Goal: Information Seeking & Learning: Learn about a topic

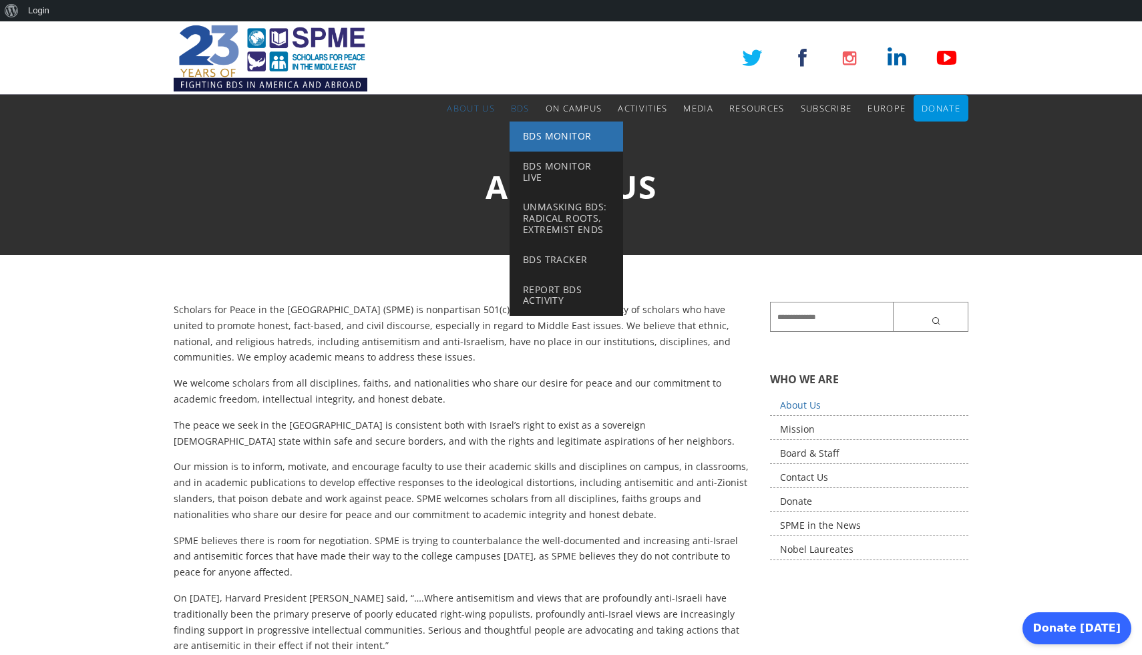
click at [547, 146] on link "BDS Monitor" at bounding box center [567, 137] width 114 height 30
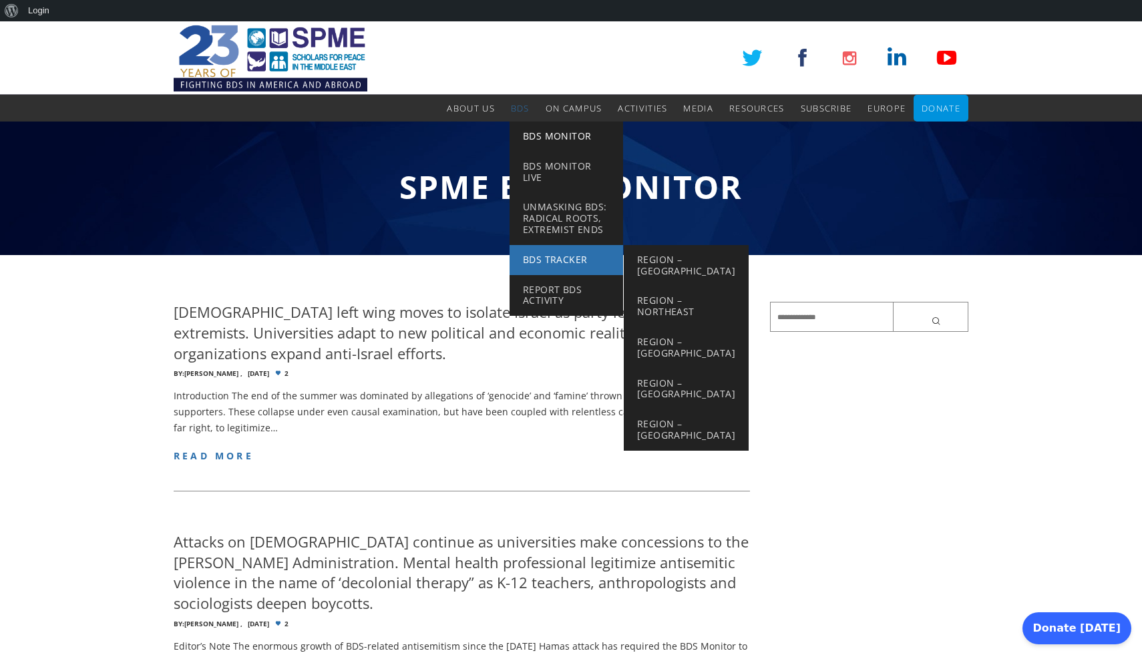
click at [557, 251] on link "BDS Tracker" at bounding box center [567, 260] width 114 height 30
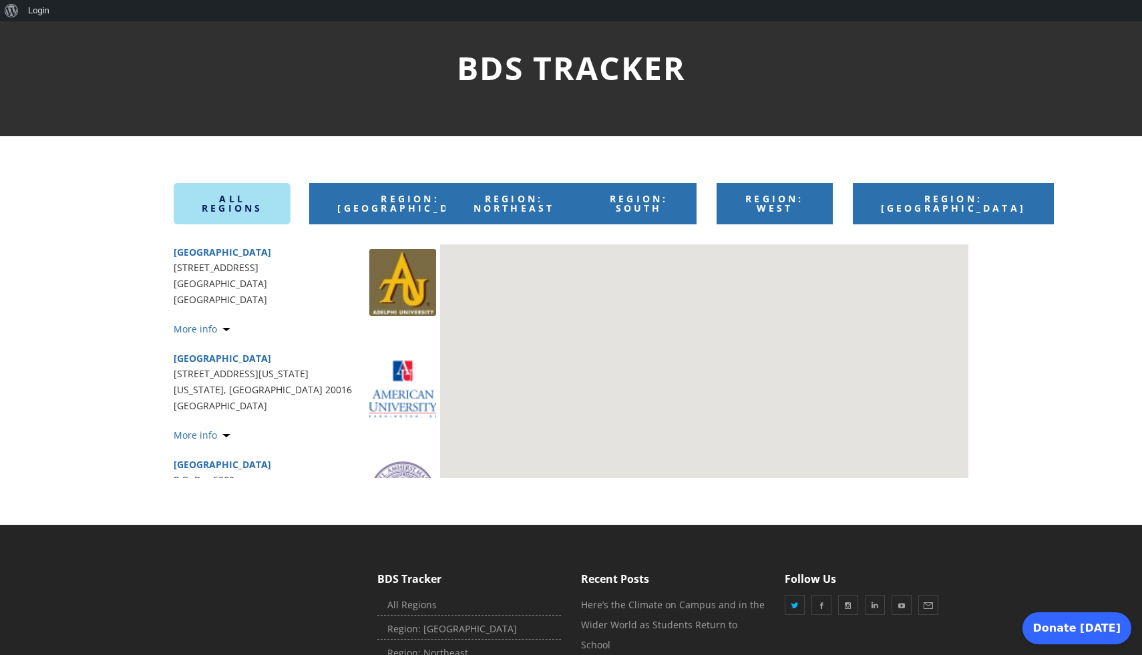
scroll to position [118, 0]
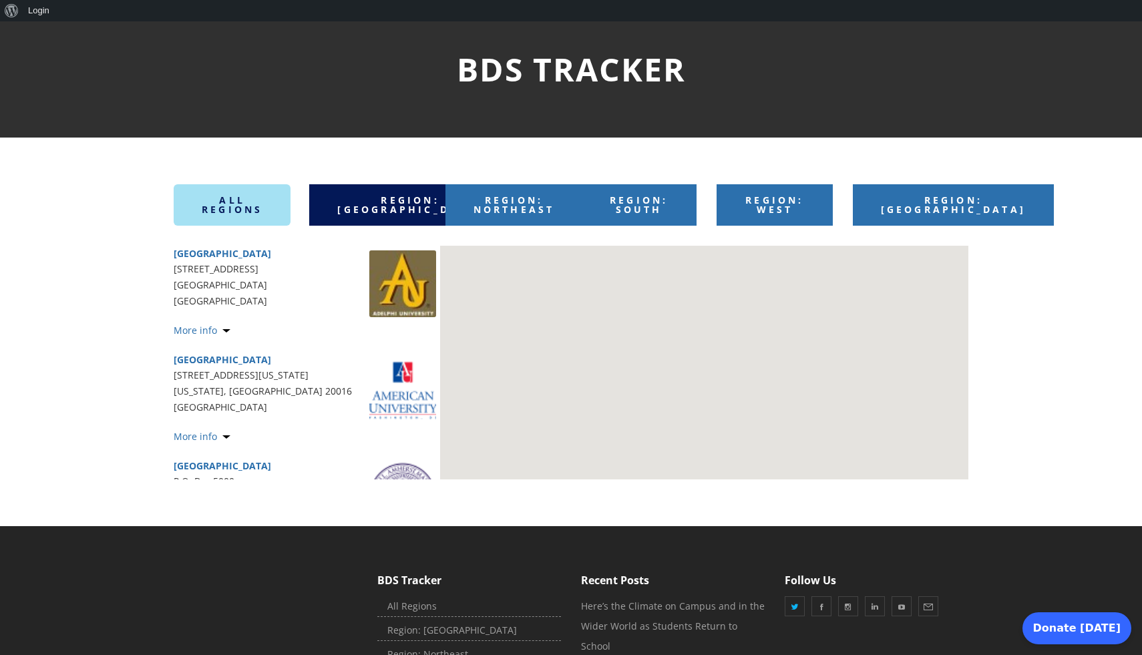
click at [402, 205] on link "Region: [GEOGRAPHIC_DATA]" at bounding box center [409, 204] width 201 height 41
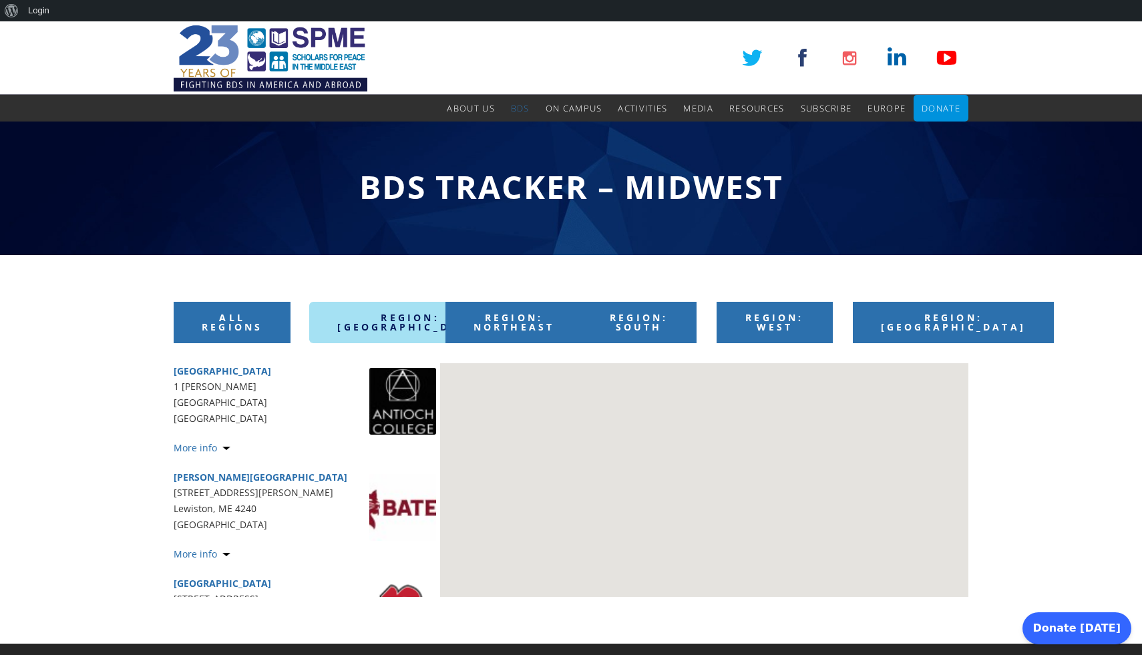
scroll to position [45, 0]
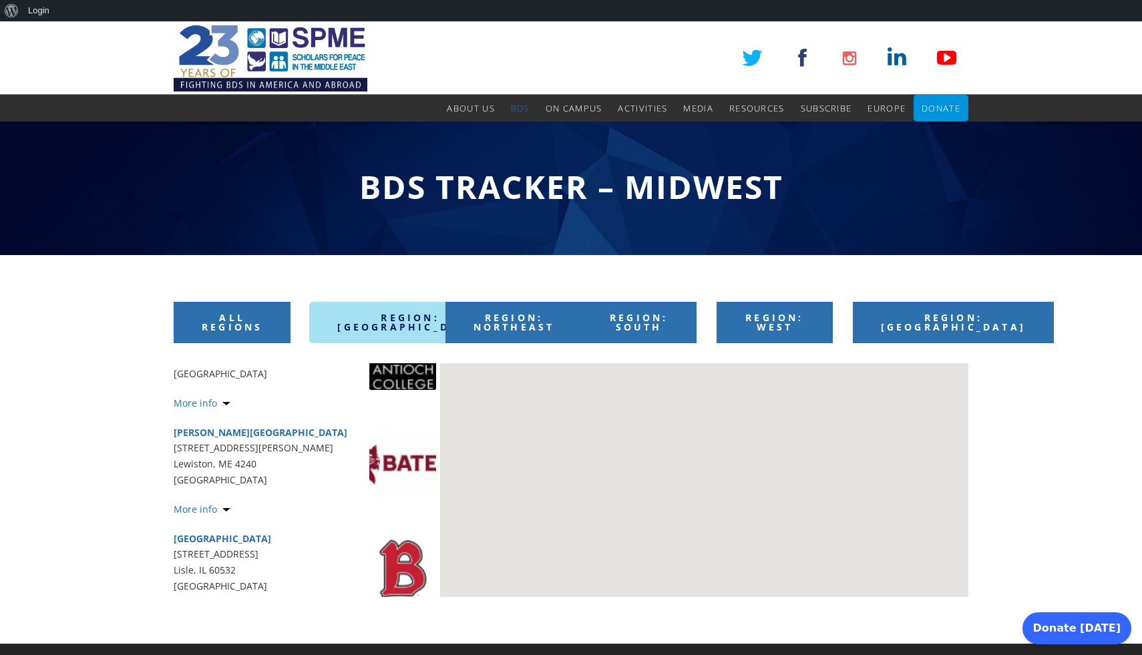
click at [402, 381] on img at bounding box center [402, 356] width 67 height 67
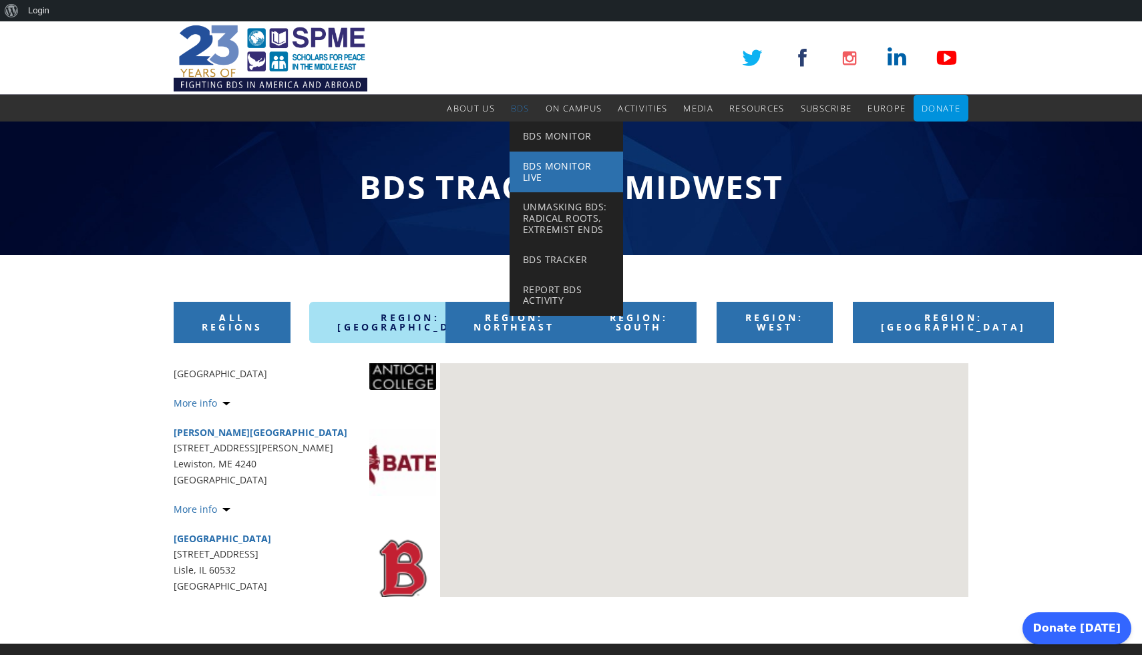
click at [540, 161] on span "BDS Monitor Live" at bounding box center [557, 172] width 69 height 24
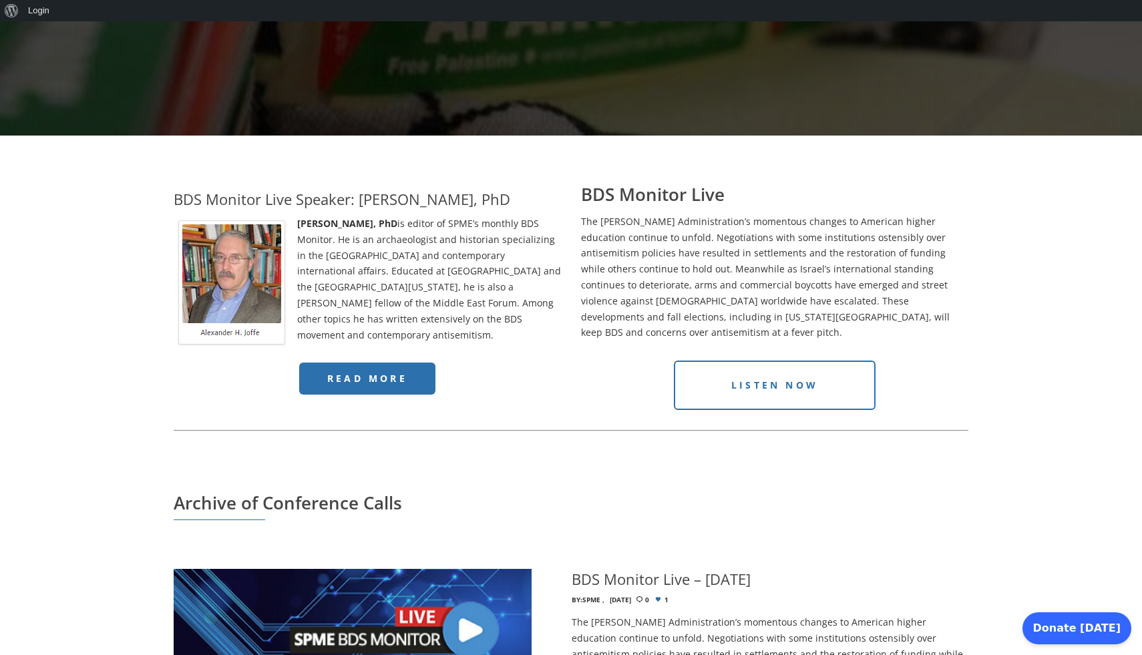
scroll to position [458, 0]
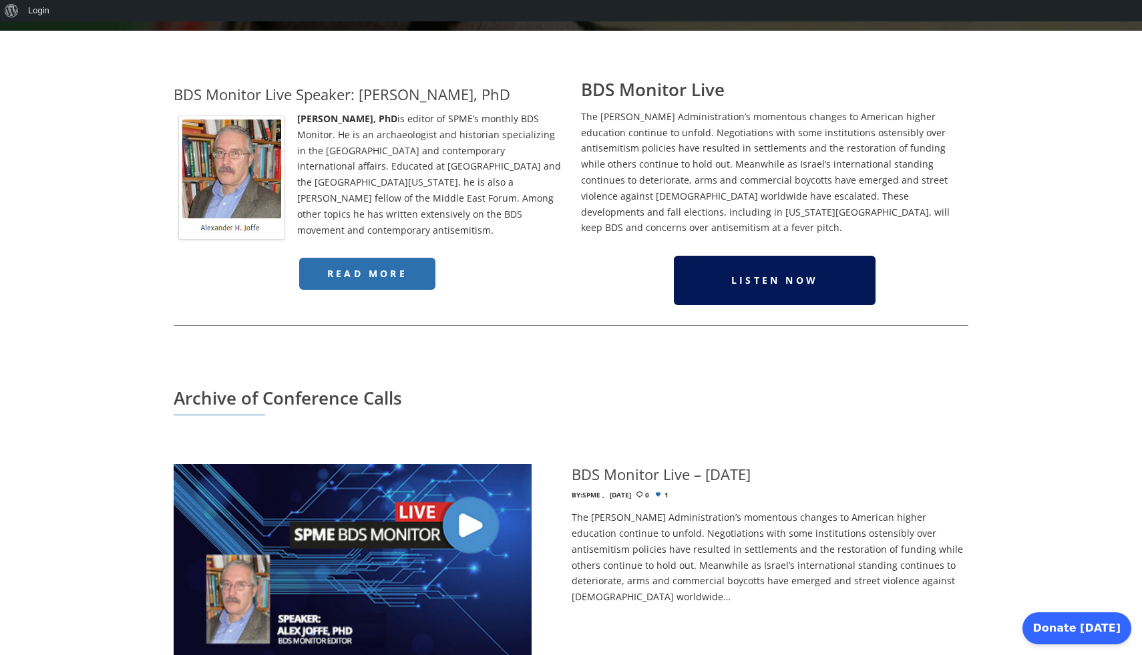
click at [818, 272] on link "Listen Now" at bounding box center [775, 280] width 202 height 49
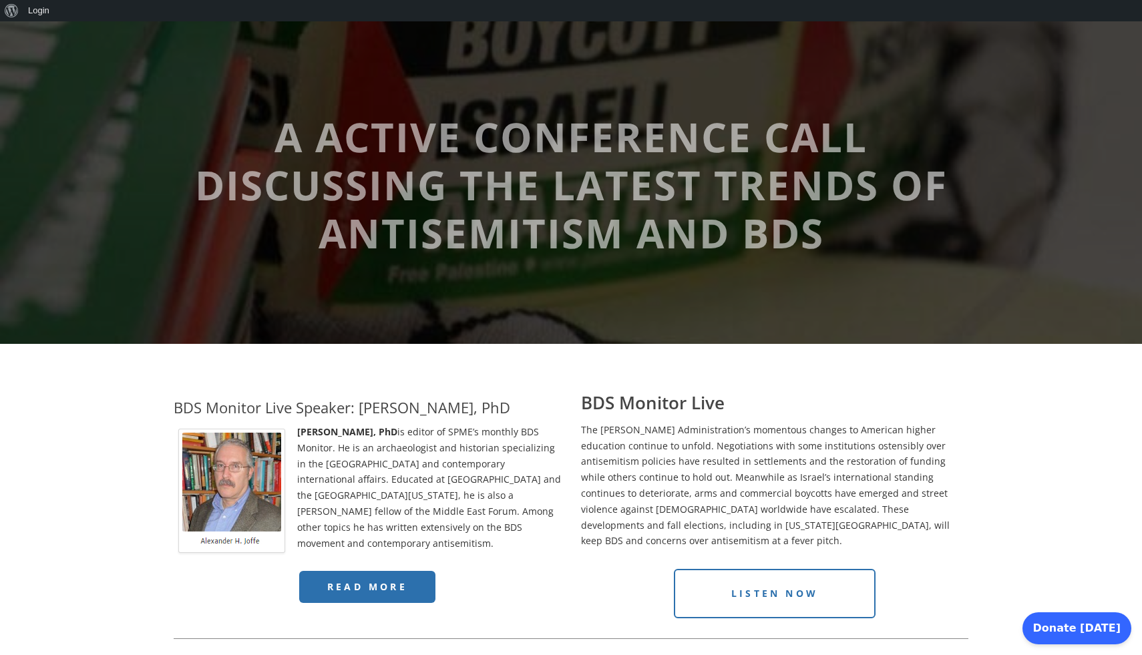
scroll to position [0, 0]
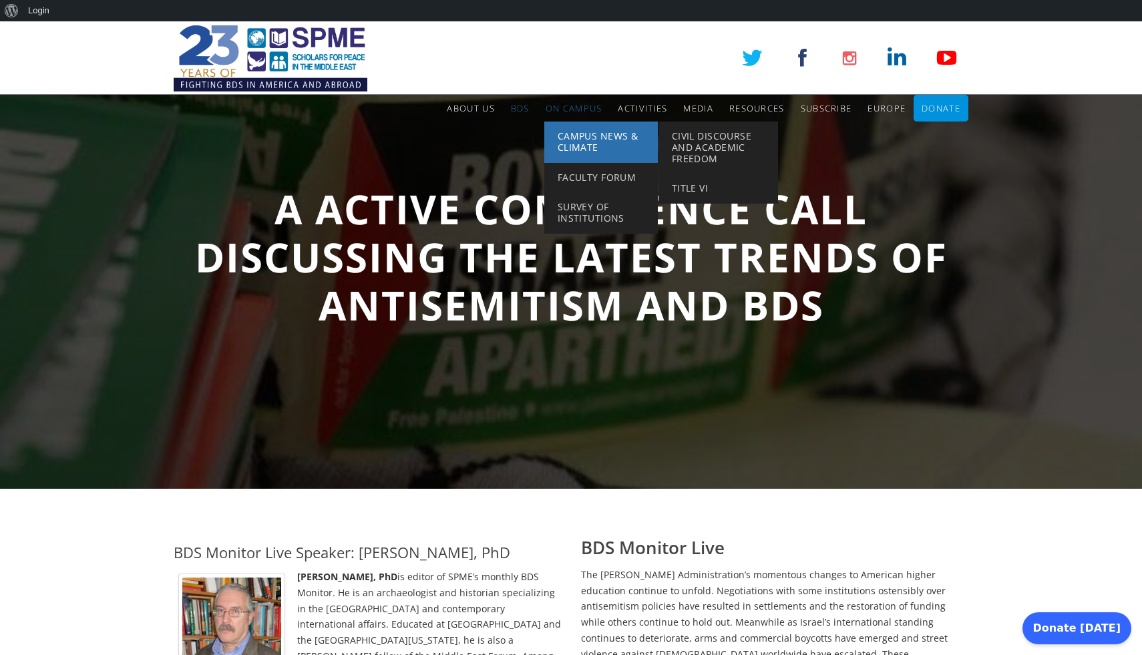
click at [574, 146] on span "Campus News & Climate" at bounding box center [598, 142] width 80 height 24
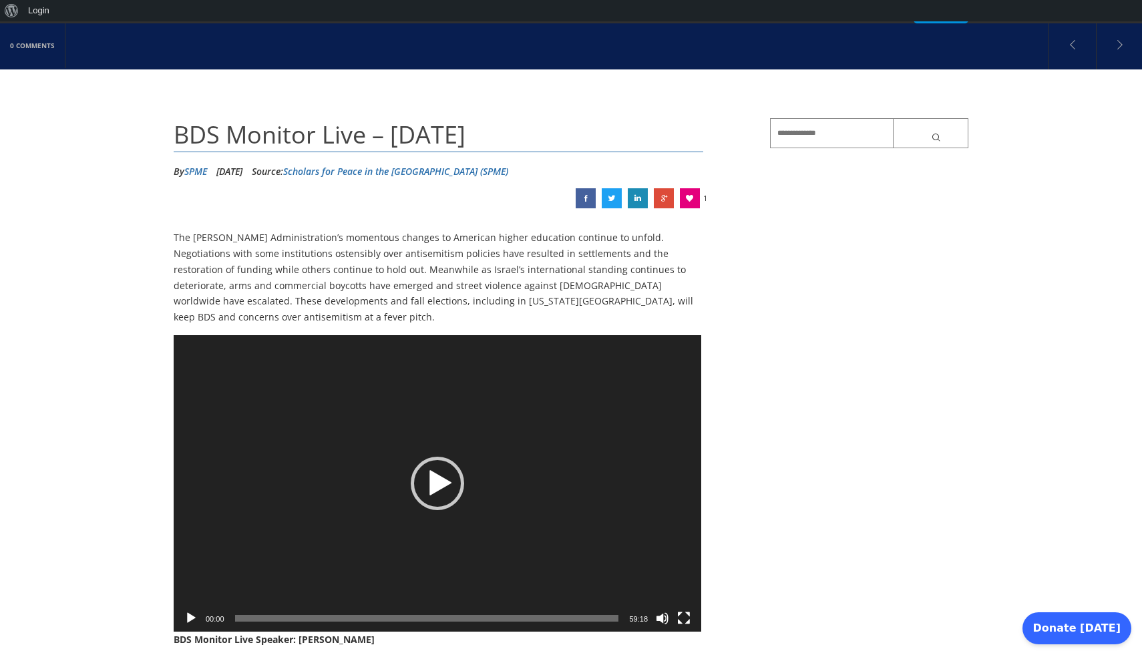
scroll to position [247, 0]
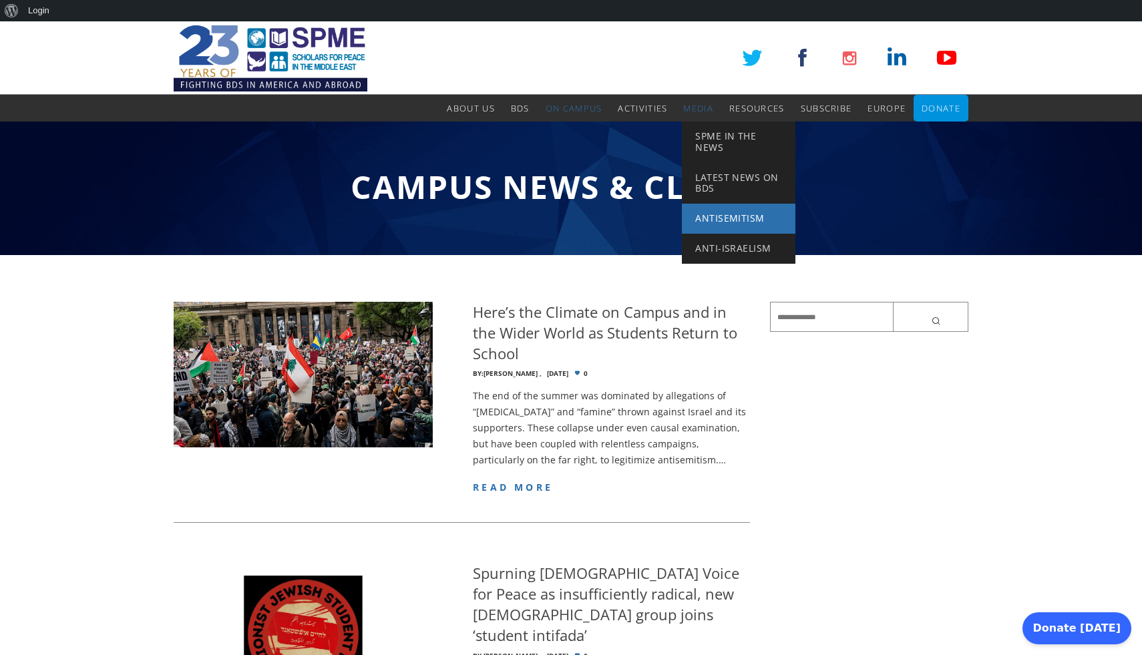
click at [730, 226] on link "Antisemitism" at bounding box center [739, 219] width 114 height 30
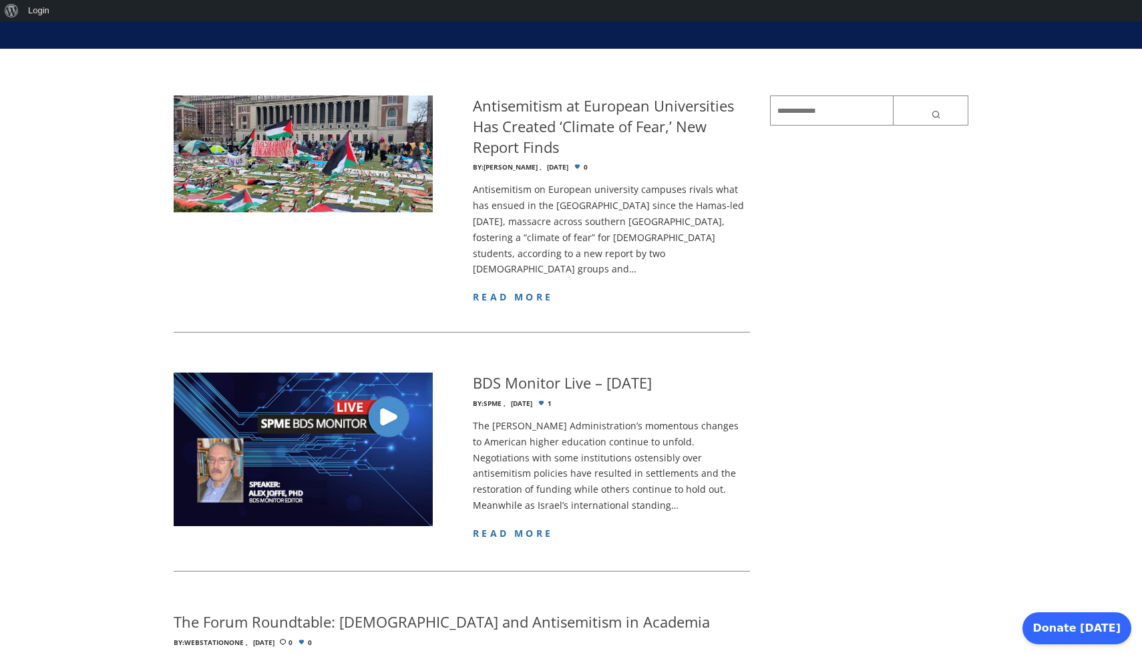
scroll to position [207, 0]
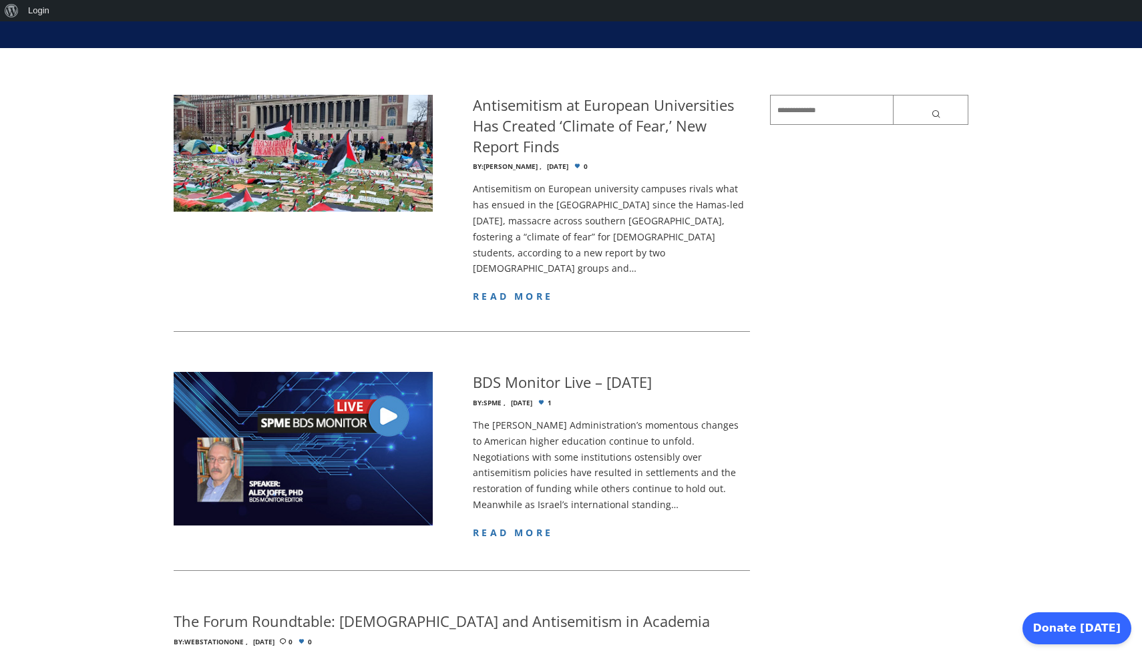
click at [377, 388] on img at bounding box center [303, 449] width 259 height 154
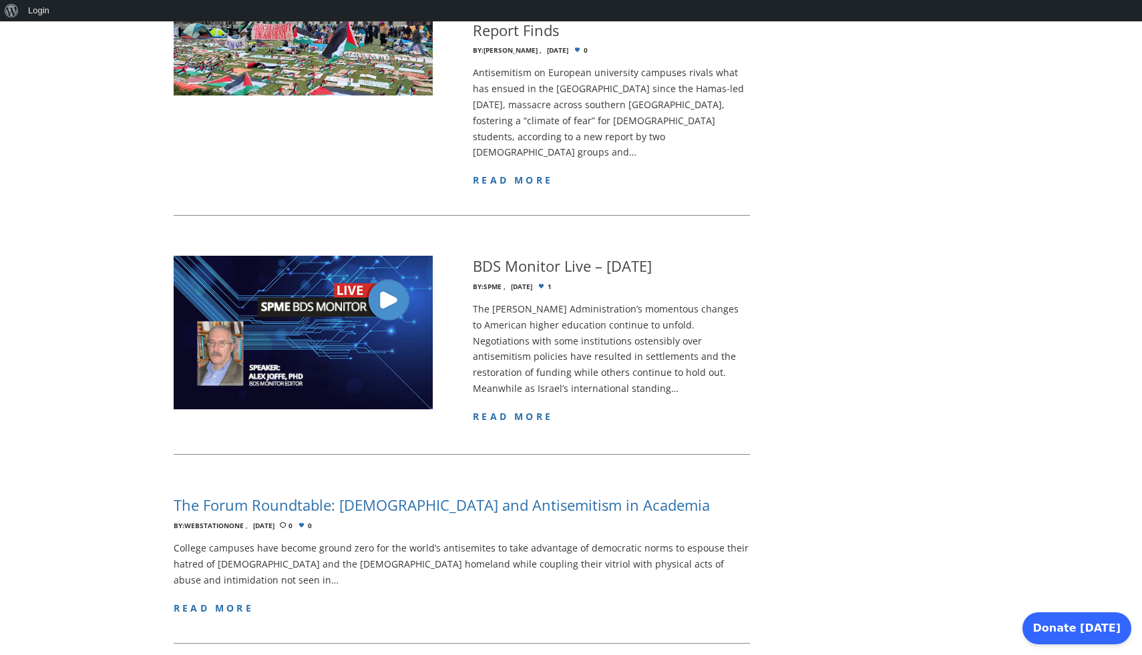
scroll to position [0, 0]
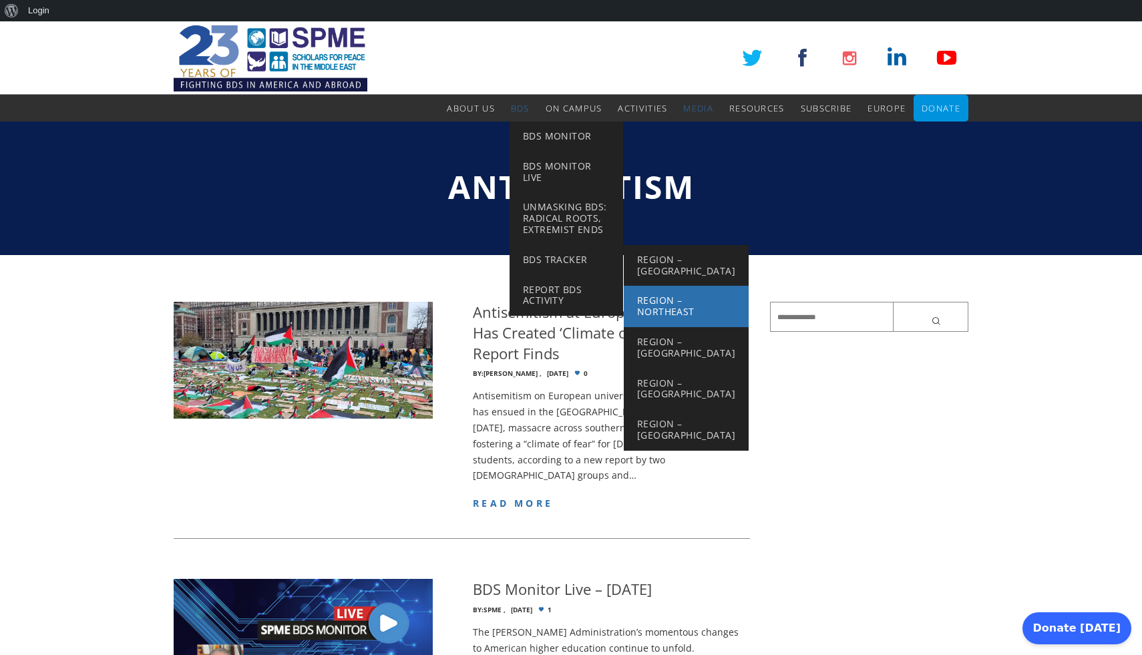
click at [672, 286] on link "Region – Northeast" at bounding box center [686, 306] width 125 height 41
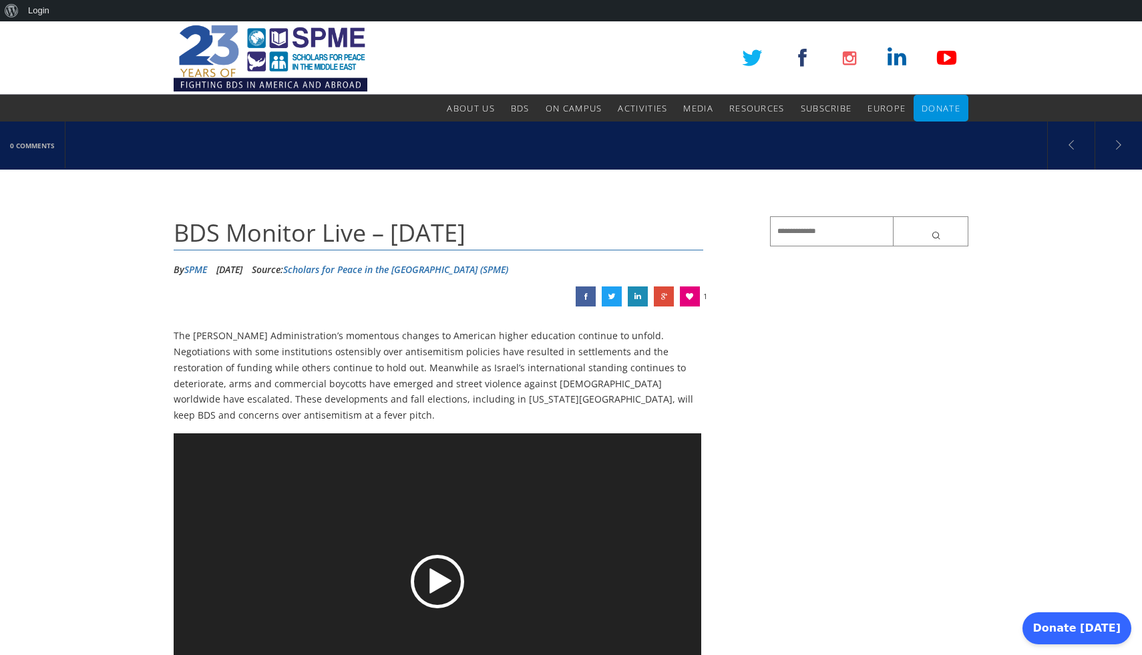
scroll to position [150, 0]
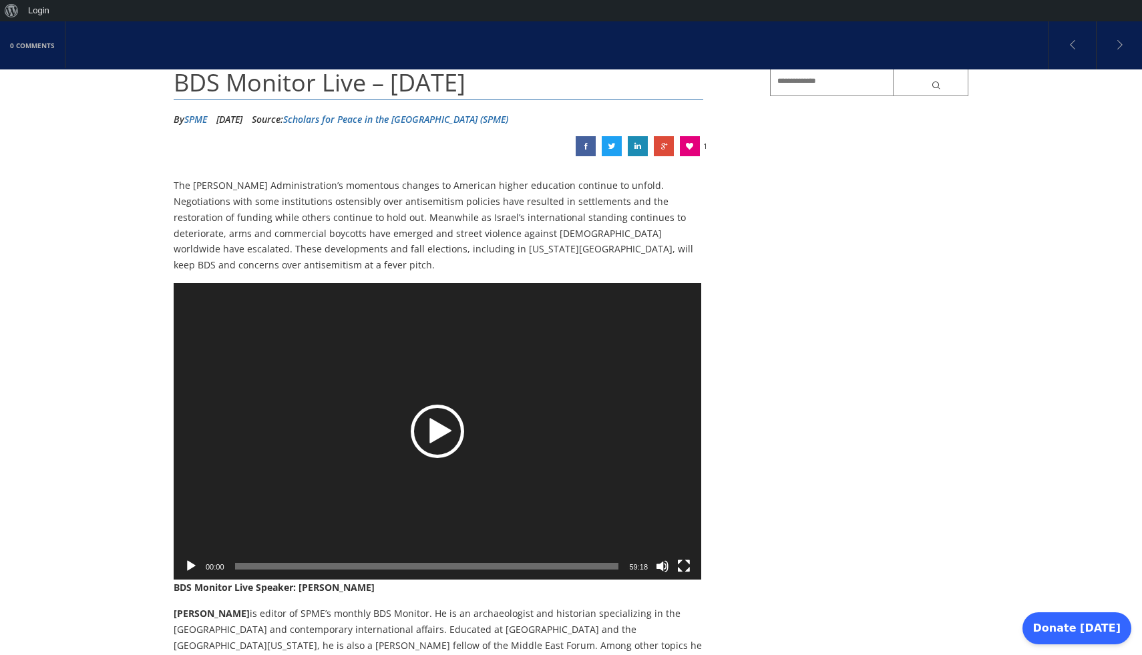
click at [424, 423] on div "Play" at bounding box center [437, 431] width 53 height 53
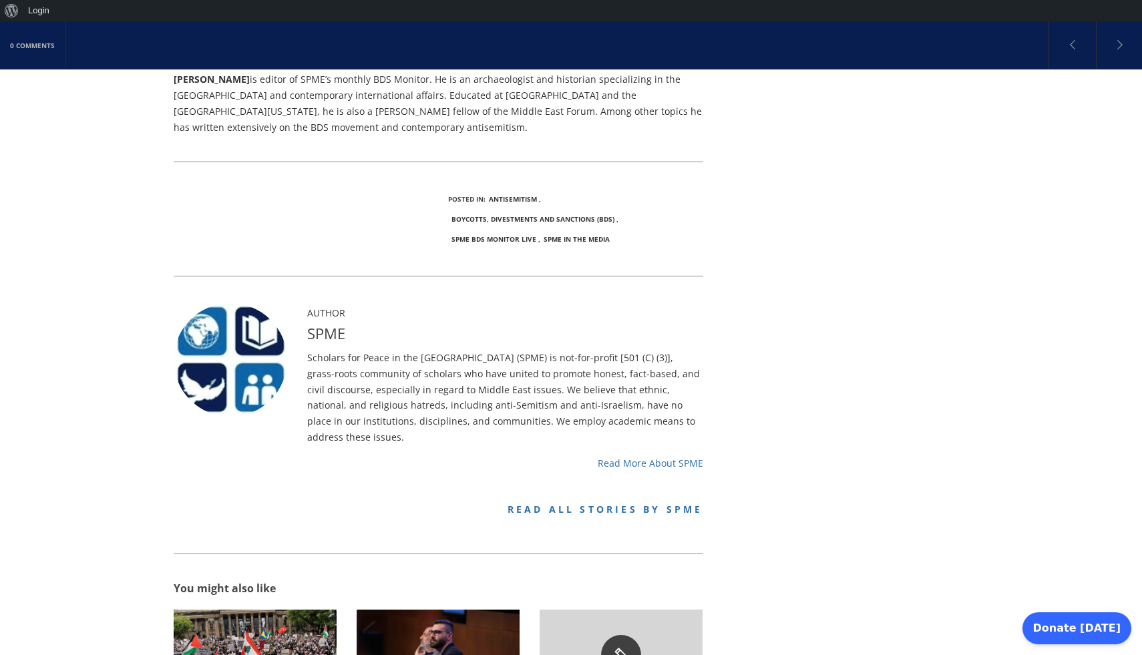
scroll to position [322, 0]
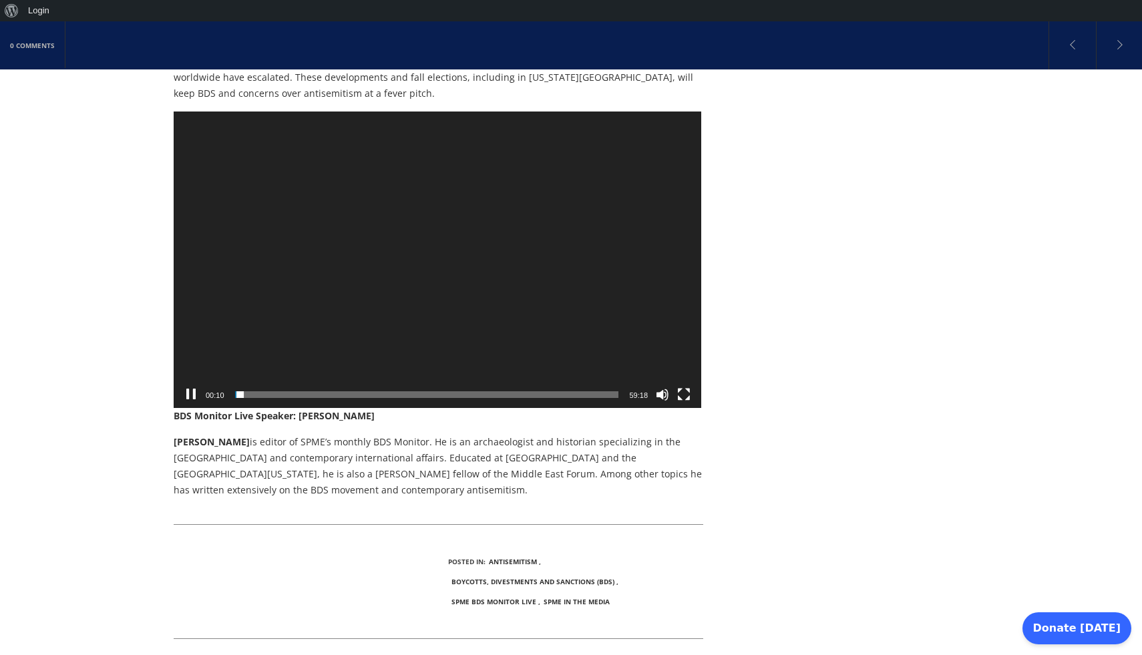
click at [411, 315] on video "https://spme.org/wp-content/uploads/sites/5/2025/08/BDS-Monitor-2025-08-26.mp4" at bounding box center [438, 260] width 528 height 297
click at [411, 315] on div "Video Player" at bounding box center [438, 260] width 528 height 297
click at [349, 239] on video "https://spme.org/wp-content/uploads/sites/5/2025/08/BDS-Monitor-2025-08-26.mp4" at bounding box center [438, 260] width 528 height 297
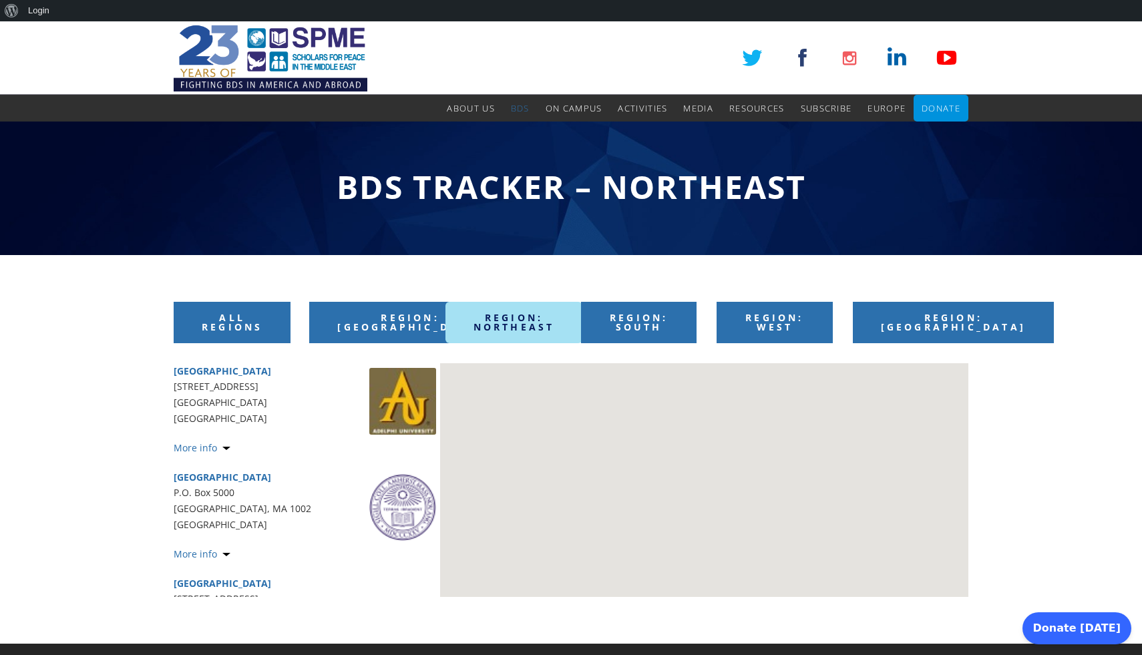
scroll to position [146, 0]
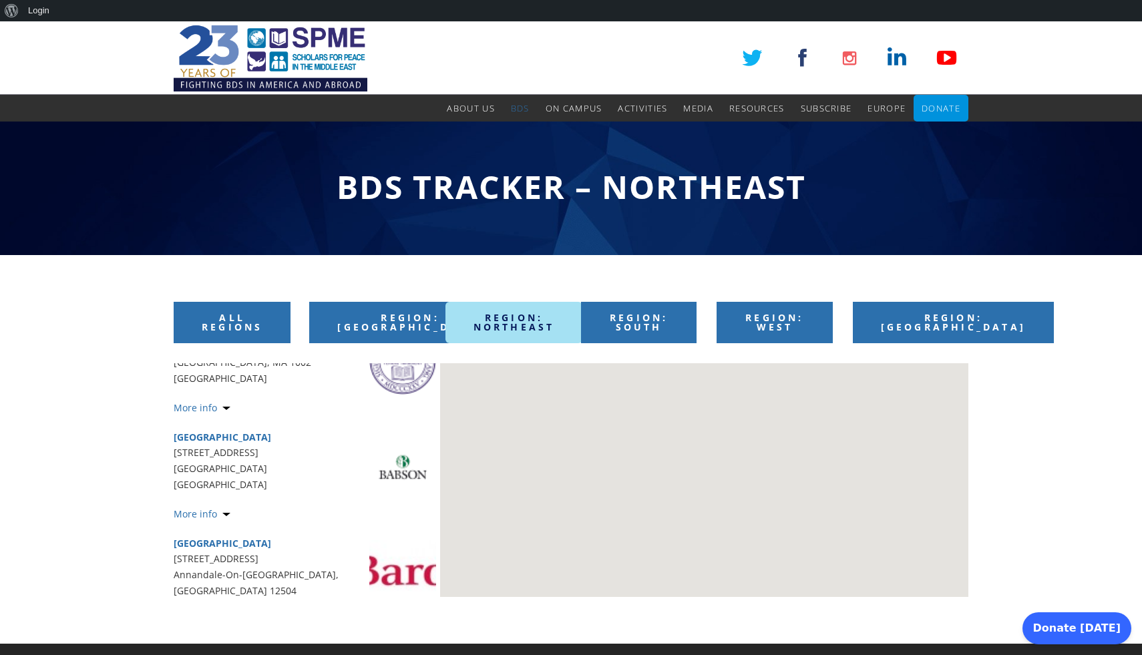
click at [384, 466] on img at bounding box center [402, 467] width 67 height 67
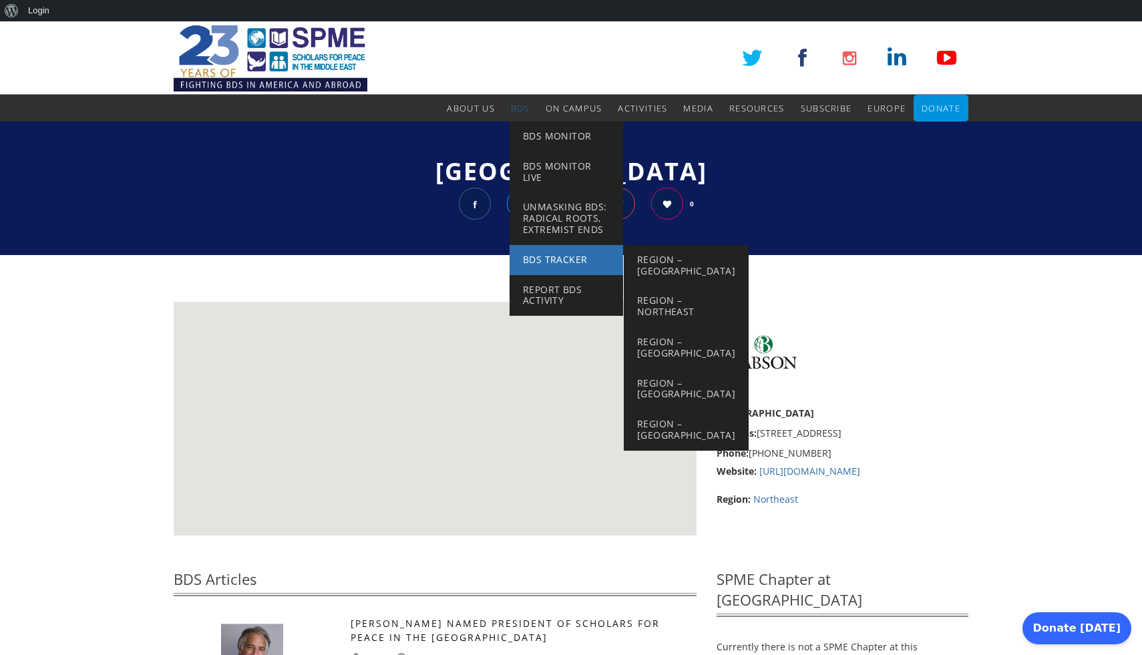
click at [536, 263] on span "BDS Tracker" at bounding box center [555, 259] width 65 height 13
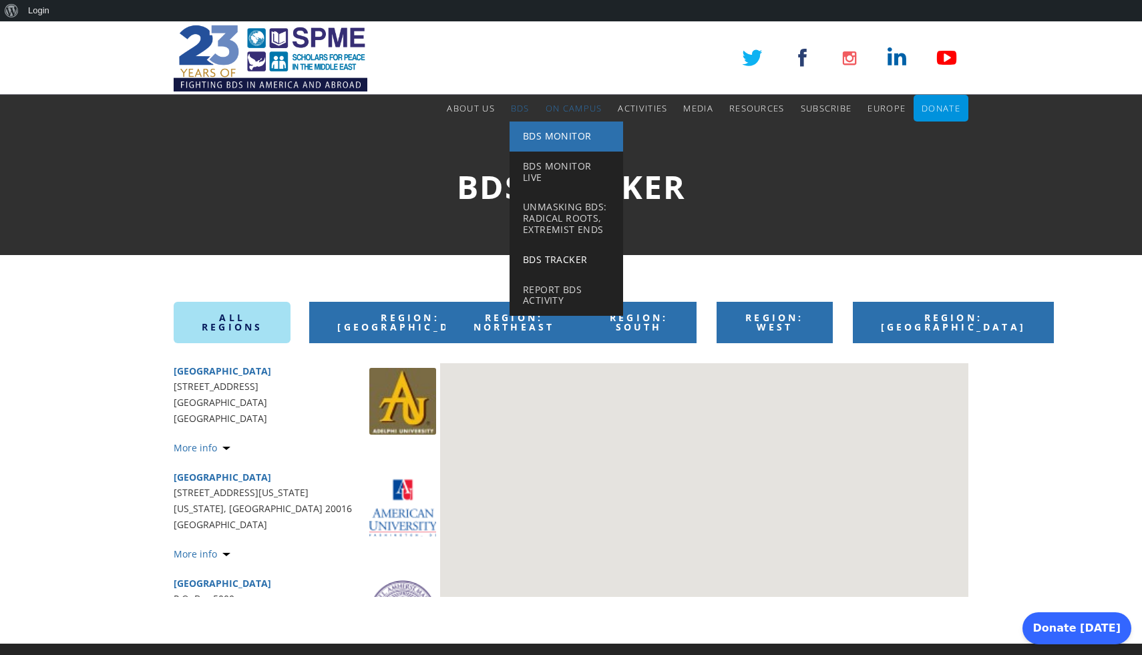
click at [537, 144] on link "BDS Monitor" at bounding box center [567, 137] width 114 height 30
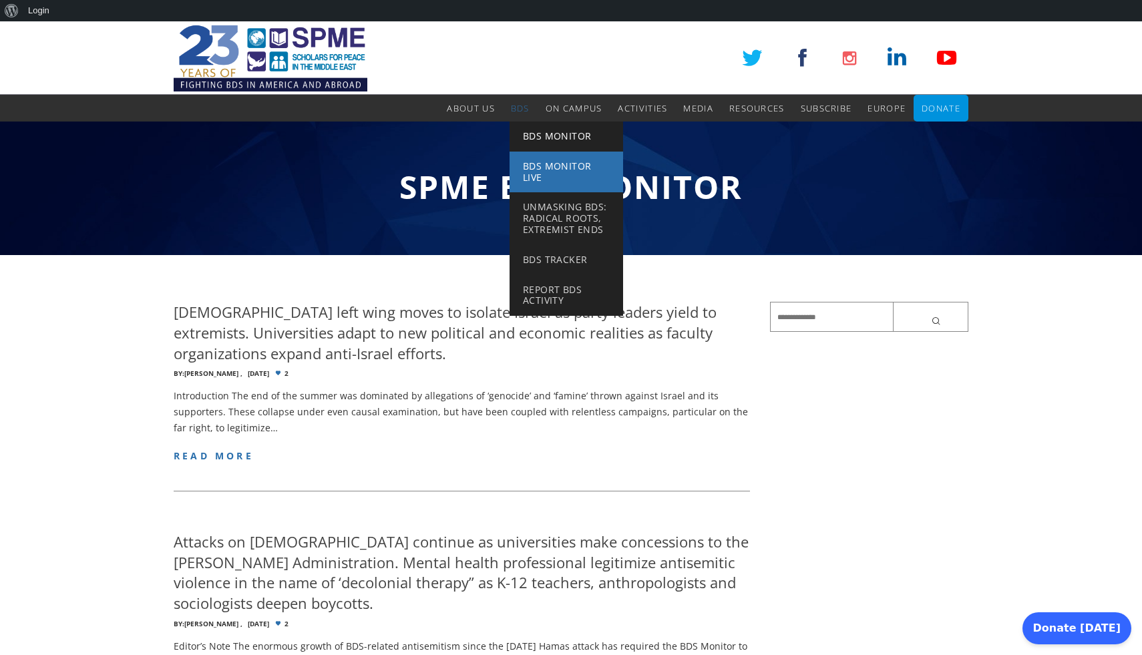
click at [534, 162] on span "BDS Monitor Live" at bounding box center [557, 172] width 69 height 24
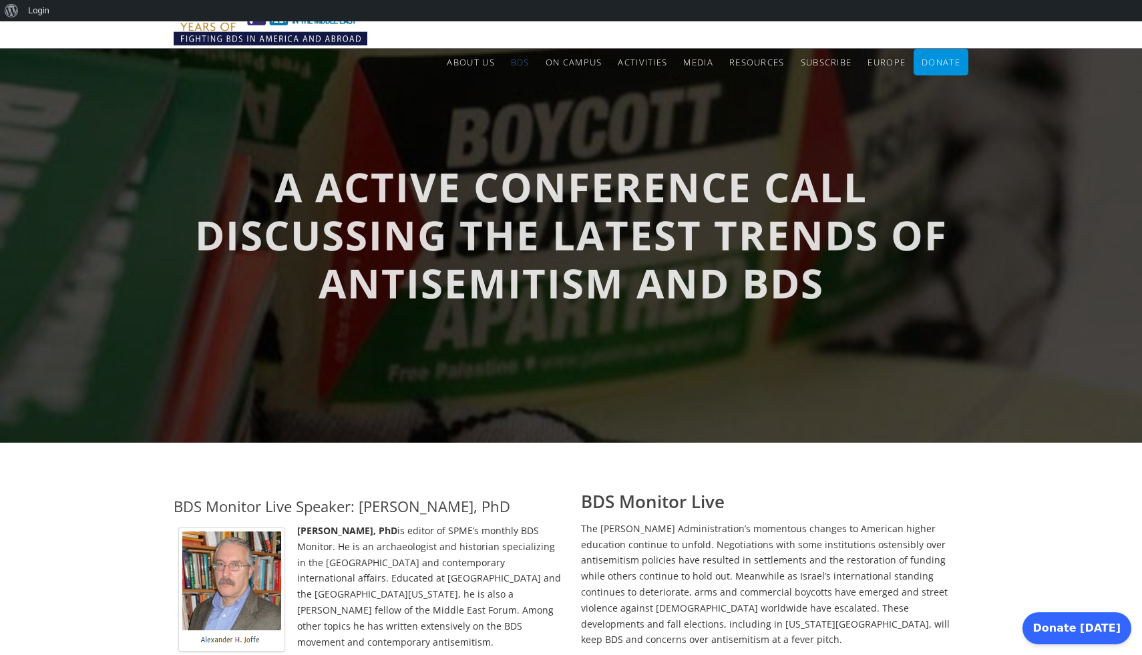
scroll to position [41, 0]
